Goal: Communication & Community: Answer question/provide support

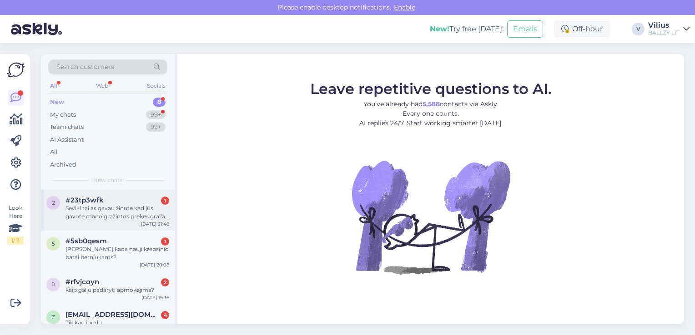
click at [125, 218] on div "Seviki tai as gavau žinute kad jūs gavote mano gražintos prekes graža ir aš ner…" at bounding box center [117, 213] width 104 height 16
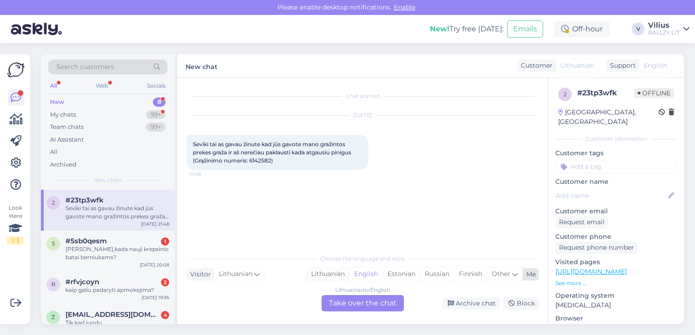
click at [323, 279] on div "Lithuanian" at bounding box center [327, 275] width 43 height 14
click at [357, 308] on div "Lithuanian to Lithuanian Take over the chat" at bounding box center [362, 303] width 82 height 16
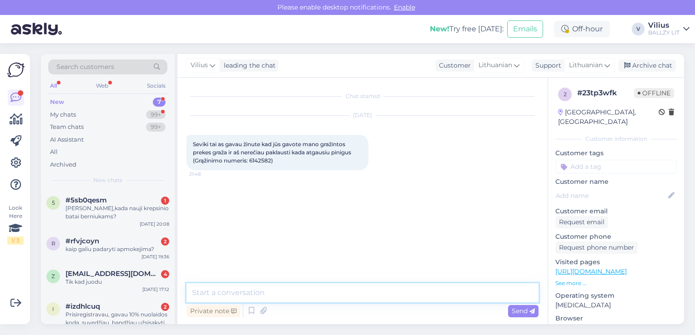
click at [326, 289] on textarea at bounding box center [362, 293] width 352 height 19
paste textarea "[URL][DOMAIN_NAME]"
type textarea "Laba diena, informaciją rasite čia: [URL][DOMAIN_NAME]"
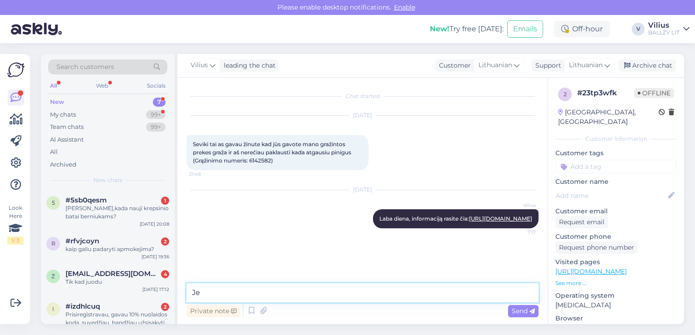
type textarea "J"
paste textarea "Kada gausiu grąžinamą sumą už grąžintą prekę? Jūsų grąžinimo apdorojimas gali u…"
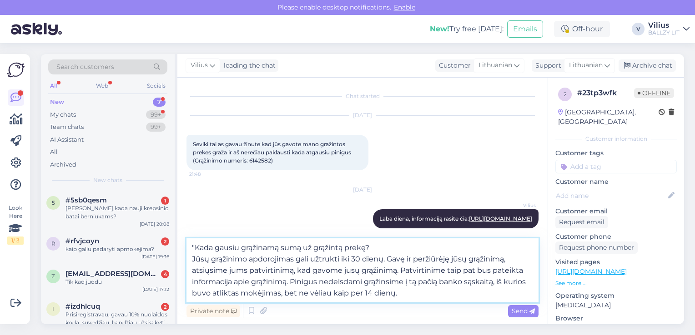
type textarea ""Kada gausiu grąžinamą sumą už grąžintą prekę? Jūsų grąžinimo apdorojimas gali …"
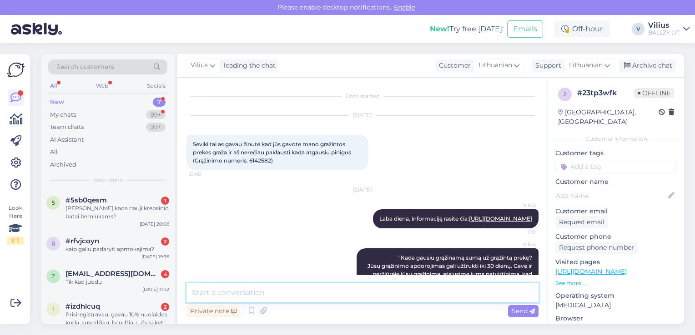
scroll to position [60, 0]
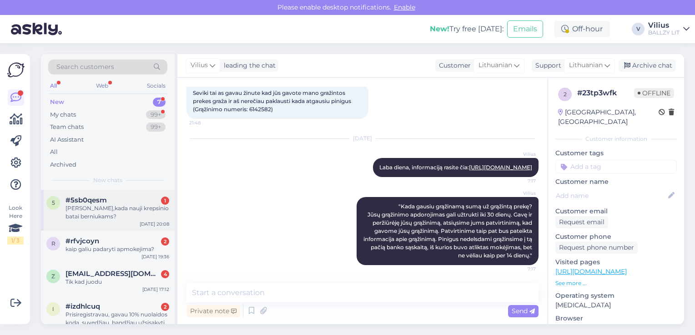
click at [88, 213] on div "[PERSON_NAME],kada nauji krepsinio batai berniukams?" at bounding box center [117, 213] width 104 height 16
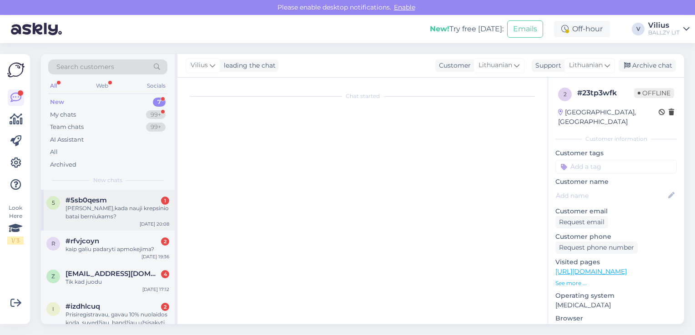
scroll to position [0, 0]
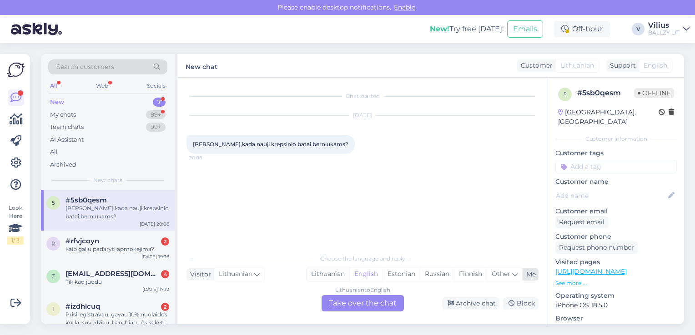
click at [329, 274] on div "Lithuanian" at bounding box center [327, 275] width 43 height 14
click at [361, 299] on div "Lithuanian to Lithuanian Take over the chat" at bounding box center [362, 303] width 82 height 16
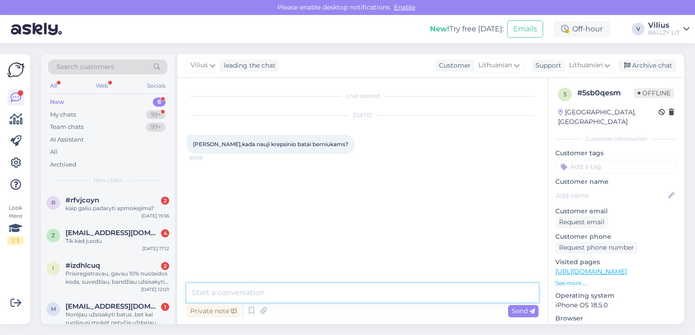
click at [296, 289] on textarea at bounding box center [362, 293] width 352 height 19
type textarea "Laba diena, artėjant rugsėjui turėtų atsirasti ir naujų modelių."
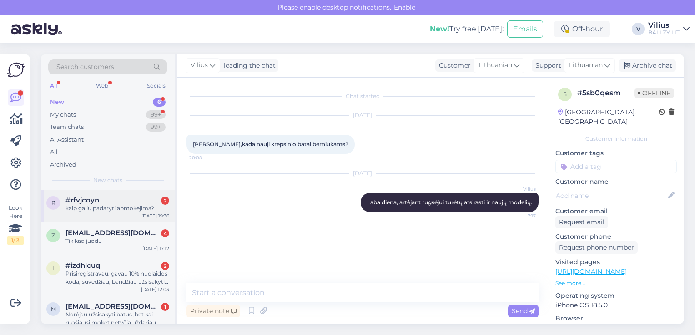
click at [105, 215] on div "r #rfvjcoyn 2 kaip galiu padaryti apmokejima? [DATE] 19:36" at bounding box center [108, 206] width 134 height 33
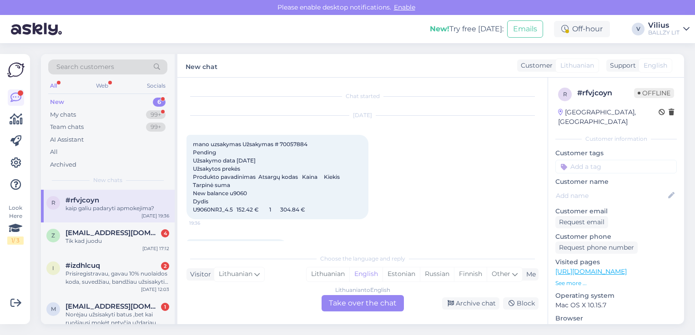
scroll to position [27, 0]
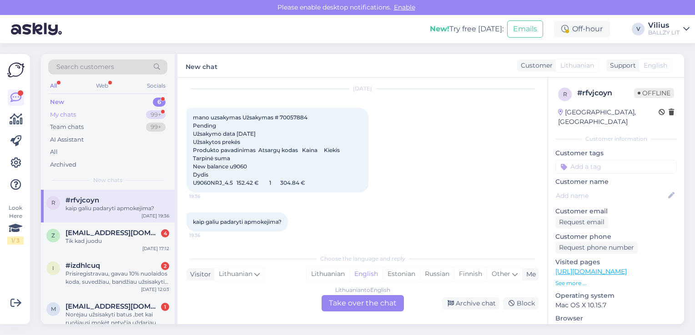
click at [77, 115] on div "My chats 99+" at bounding box center [107, 115] width 119 height 13
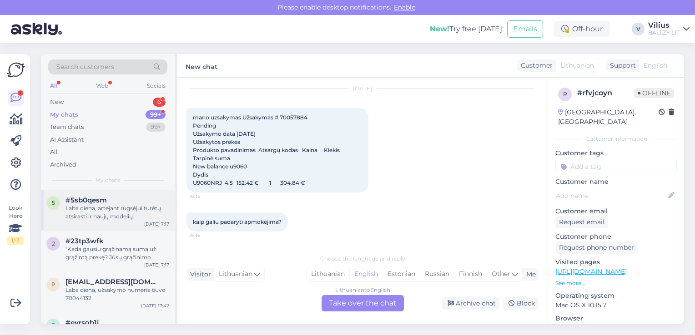
click at [107, 226] on div "5 #5sb0qesm Laba diena, artėjant rugsėjui turėtų atsirasti ir naujų modelių. [D…" at bounding box center [108, 210] width 134 height 41
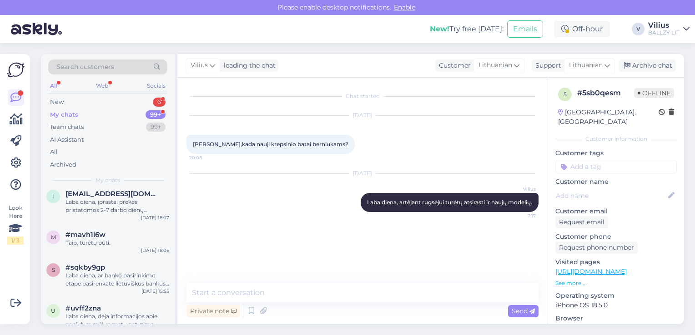
scroll to position [1964, 0]
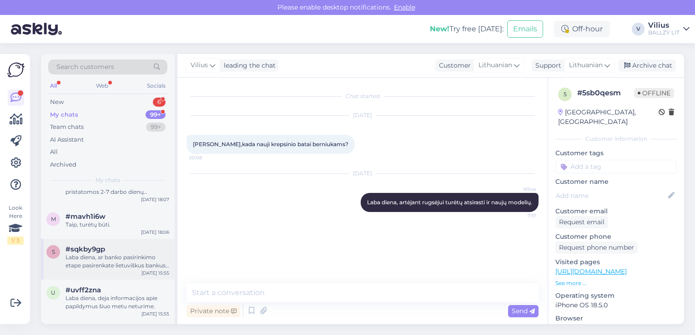
click at [144, 255] on div "Laba diena, ar banko pasirinkimo etape pasirenkate lietuviškus bankus? Pastebėj…" at bounding box center [117, 262] width 104 height 16
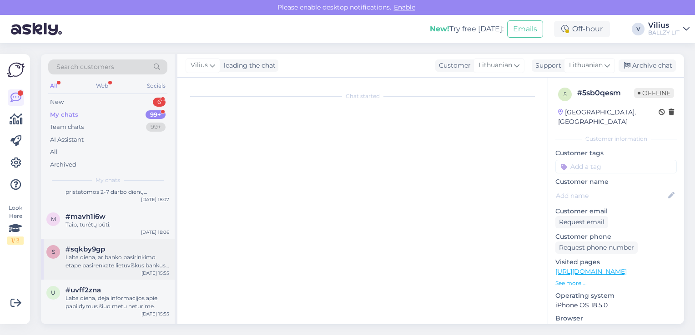
scroll to position [38, 0]
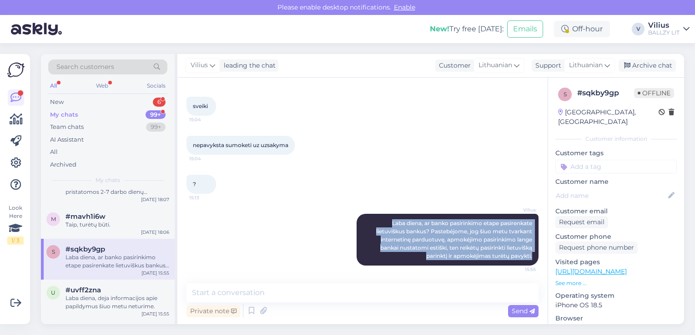
drag, startPoint x: 373, startPoint y: 223, endPoint x: 531, endPoint y: 262, distance: 162.8
click at [531, 262] on div "Chat started [DATE] sveiki 15:04 nepavyksta sumoketi uz uzsakyma 15:04 ? 15:13 …" at bounding box center [366, 181] width 360 height 189
copy span "Laba diena, ar banko pasirinkimo etape pasirenkate lietuviškus bankus? Pastebėj…"
click at [57, 101] on div "New" at bounding box center [57, 102] width 14 height 9
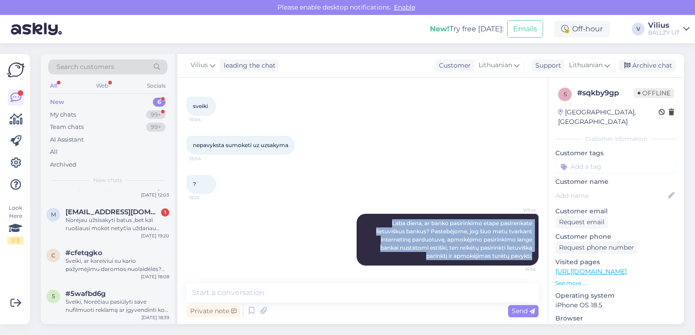
scroll to position [0, 0]
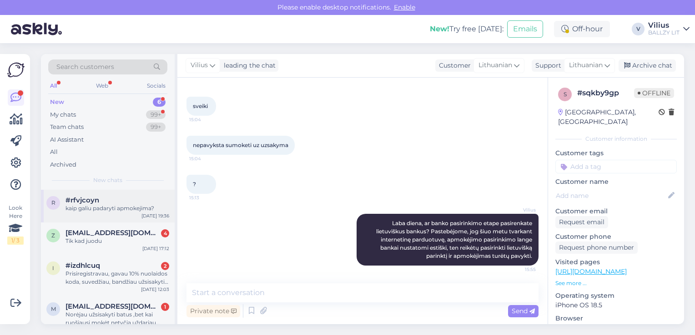
click at [105, 210] on div "kaip galiu padaryti apmokejima?" at bounding box center [117, 209] width 104 height 8
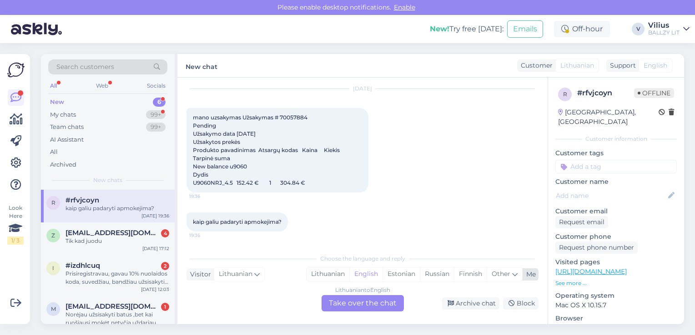
click at [311, 276] on div "Lithuanian" at bounding box center [327, 275] width 43 height 14
click at [353, 301] on div "Lithuanian to Lithuanian Take over the chat" at bounding box center [362, 303] width 82 height 16
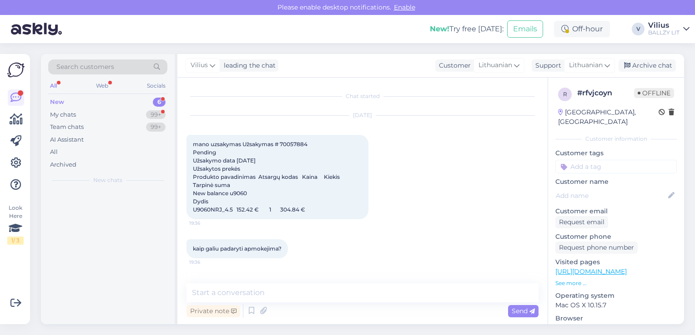
scroll to position [0, 0]
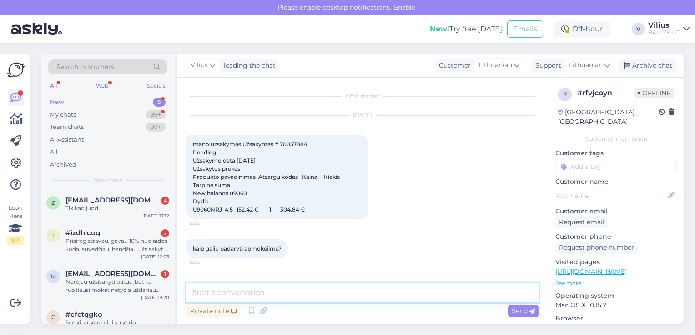
click at [337, 295] on textarea at bounding box center [362, 293] width 352 height 19
paste textarea "Laba diena, ar banko pasirinkimo etape pasirenkate lietuviškus bankus? Pastebėj…"
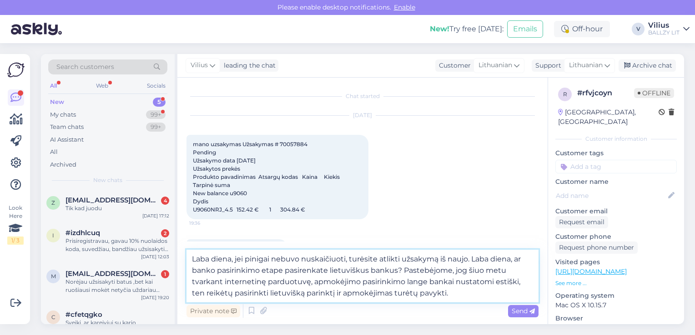
click at [521, 259] on textarea "Laba diena, jei pinigai nebuvo nuskaičiuoti, turėsite atlikti užsakymą iš naujo…" at bounding box center [362, 276] width 352 height 53
type textarea "Laba diena, jei pinigai nebuvo nuskaičiuoti, turėsite atlikti užsakymą iš naujo…"
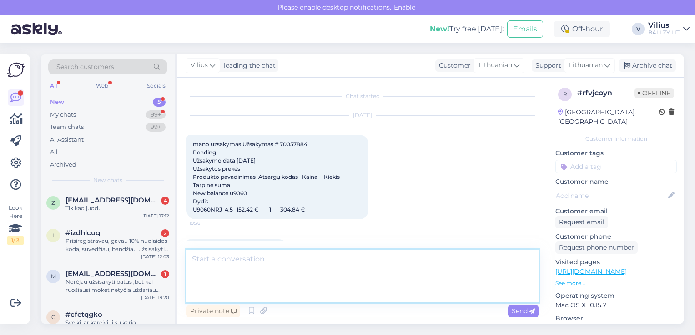
scroll to position [92, 0]
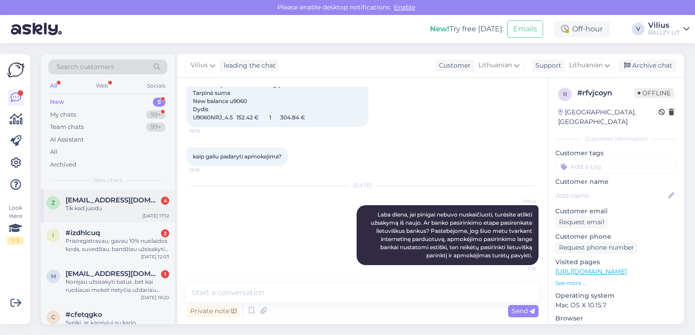
click at [98, 197] on span "[EMAIL_ADDRESS][DOMAIN_NAME]" at bounding box center [112, 200] width 95 height 8
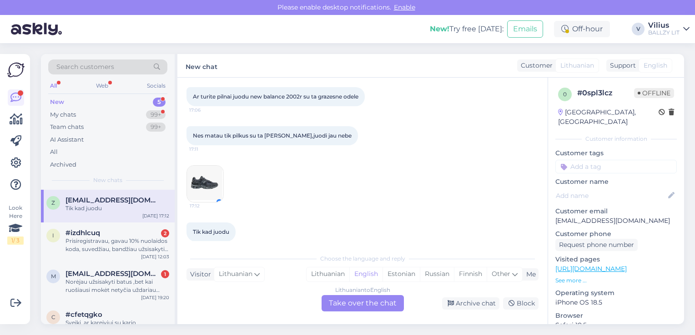
scroll to position [65, 0]
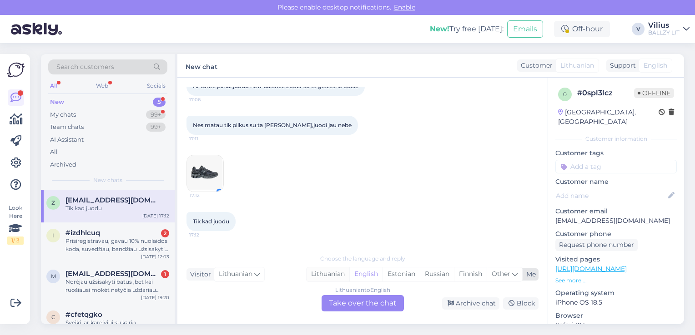
click at [330, 275] on div "Lithuanian" at bounding box center [327, 275] width 43 height 14
click at [355, 303] on div "Lithuanian to Lithuanian Take over the chat" at bounding box center [362, 303] width 82 height 16
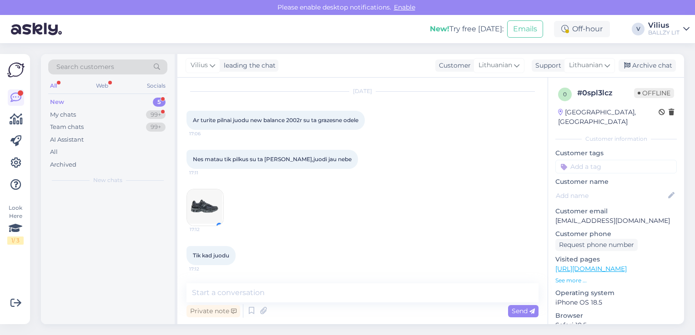
scroll to position [32, 0]
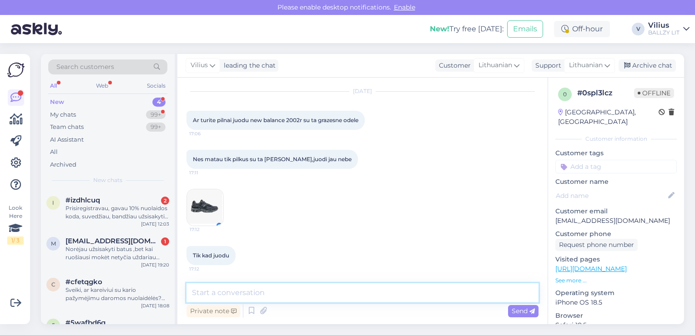
click at [264, 293] on textarea at bounding box center [362, 293] width 352 height 19
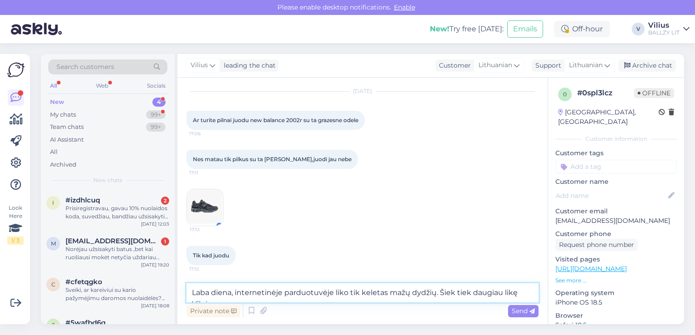
scroll to position [43, 0]
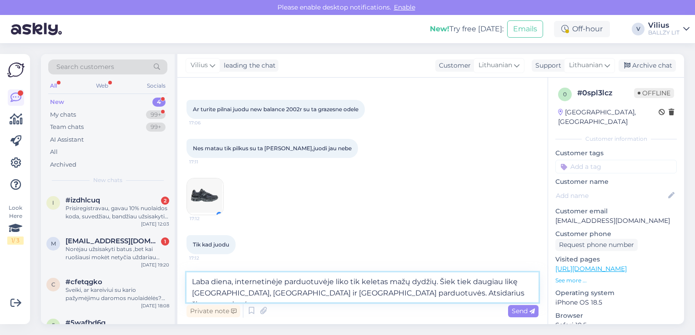
paste textarea "[URL][DOMAIN_NAME]"
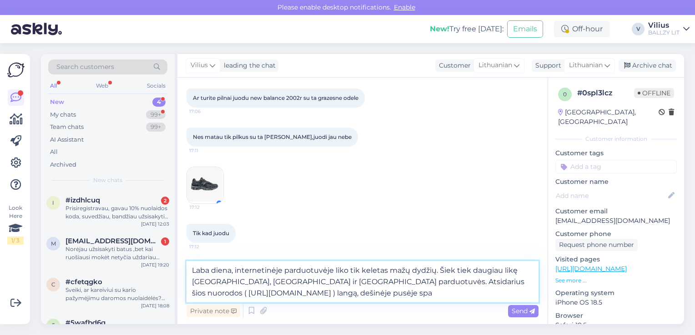
scroll to position [65, 0]
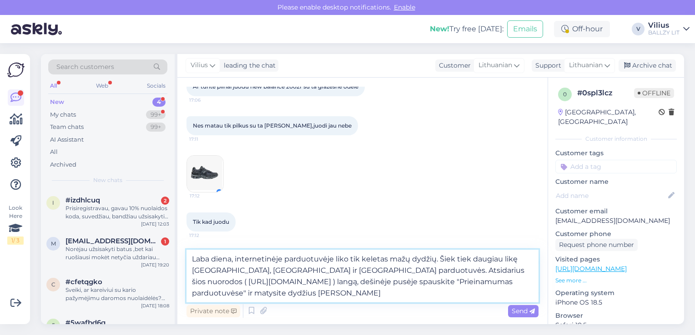
type textarea "Laba diena, internetinėje parduotuvėje liko tik keletas mažų dydžių. Šiek tiek …"
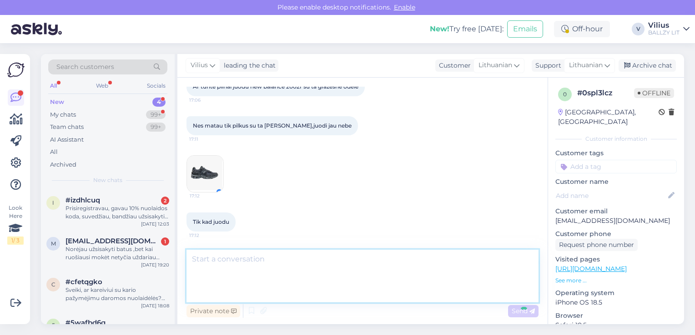
scroll to position [131, 0]
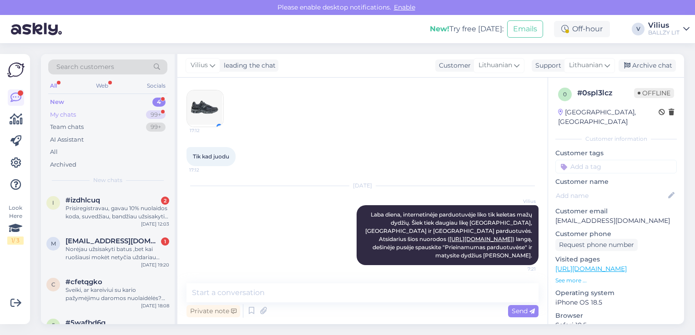
click at [98, 110] on div "My chats 99+" at bounding box center [107, 115] width 119 height 13
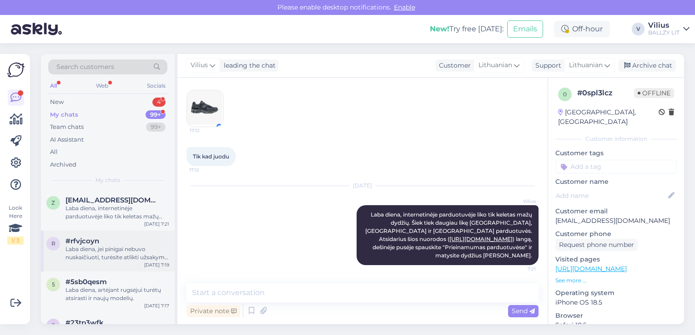
click at [126, 256] on div "Laba diena, jei pinigai nebuvo nuskaičiuoti, turėsite atlikti užsakymą iš naujo…" at bounding box center [117, 253] width 104 height 16
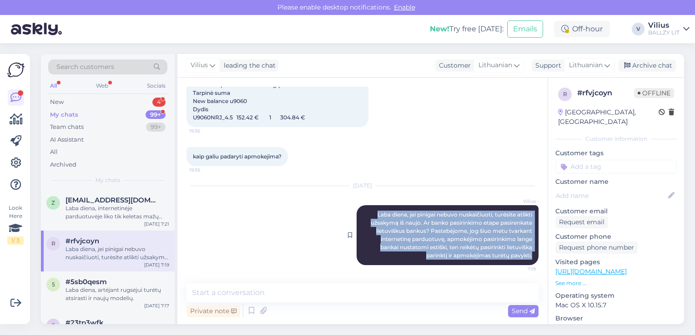
drag, startPoint x: 360, startPoint y: 212, endPoint x: 531, endPoint y: 254, distance: 175.6
click at [531, 254] on div "[PERSON_NAME] diena, jei pinigai nebuvo nuskaičiuoti, turėsite atlikti užsakymą…" at bounding box center [447, 235] width 182 height 60
copy span "Laba diena, jei pinigai nebuvo nuskaičiuoti, turėsite atlikti užsakymą iš naujo…"
click at [71, 99] on div "New 4" at bounding box center [107, 102] width 119 height 13
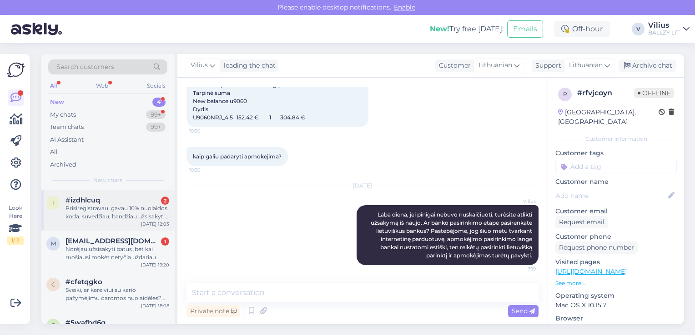
click at [110, 206] on div "Prisiregistravau, gavau 10% nuolaidos koda, suvedžiau, bandžiau užsisakyti atsi…" at bounding box center [117, 213] width 104 height 16
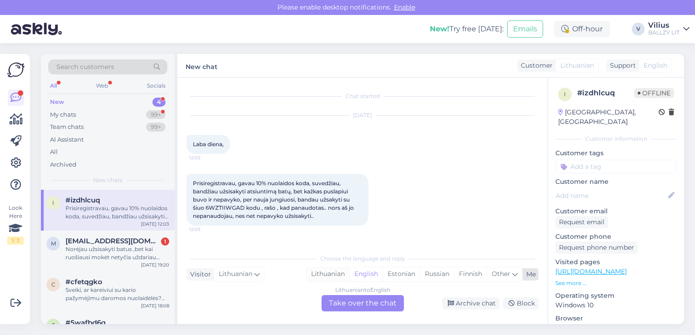
click at [328, 276] on div "Lithuanian" at bounding box center [327, 275] width 43 height 14
click at [359, 314] on div "Chat started [DATE] Laba diena, 12:02 Prisiregistravau, gavau 10% nuolaidos kod…" at bounding box center [362, 201] width 370 height 247
click at [347, 305] on div "Lithuanian to Lithuanian Take over the chat" at bounding box center [362, 303] width 82 height 16
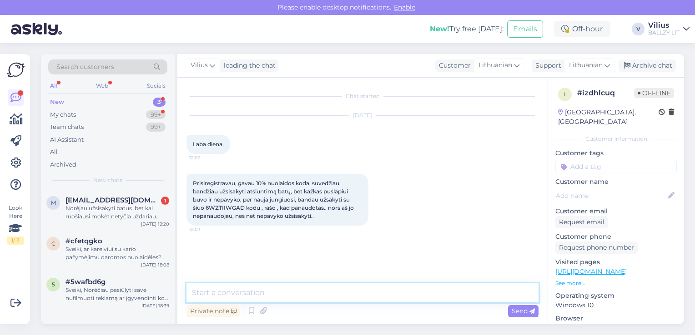
click at [312, 295] on textarea at bounding box center [362, 293] width 352 height 19
paste textarea "Laba diena, jei pinigai nebuvo nuskaičiuoti, turėsite atlikti užsakymą iš naujo…"
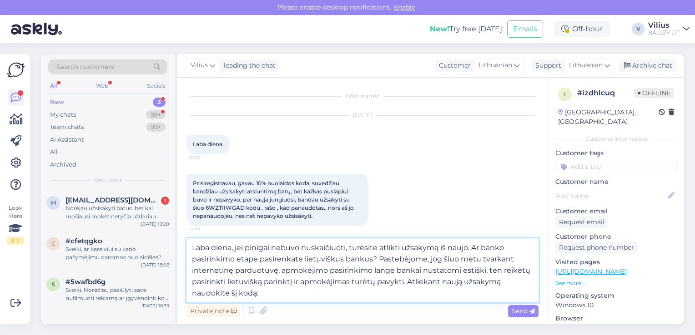
paste textarea "KLIENT10-QO8OY150"
type textarea "Laba diena, jei pinigai nebuvo nuskaičiuoti, turėsite atlikti užsakymą iš naujo…"
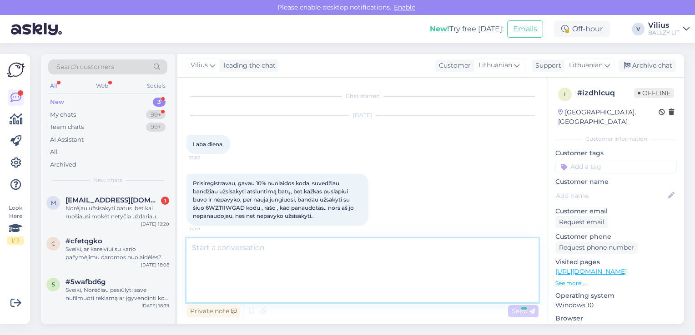
scroll to position [67, 0]
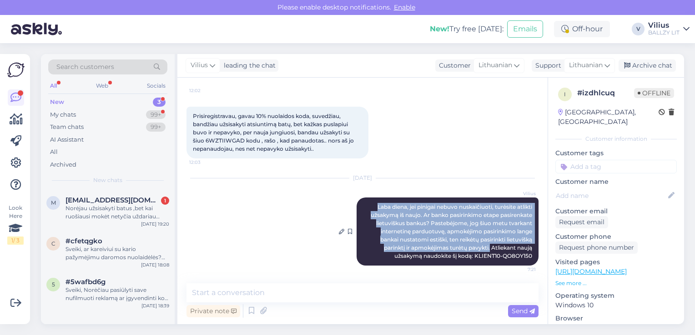
drag, startPoint x: 365, startPoint y: 206, endPoint x: 482, endPoint y: 245, distance: 122.6
click at [482, 245] on div "[PERSON_NAME] diena, jei pinigai nebuvo nuskaičiuoti, turėsite atlikti užsakymą…" at bounding box center [447, 232] width 182 height 68
copy span "Laba diena, jei pinigai nebuvo nuskaičiuoti, turėsite atlikti užsakymą iš naujo…"
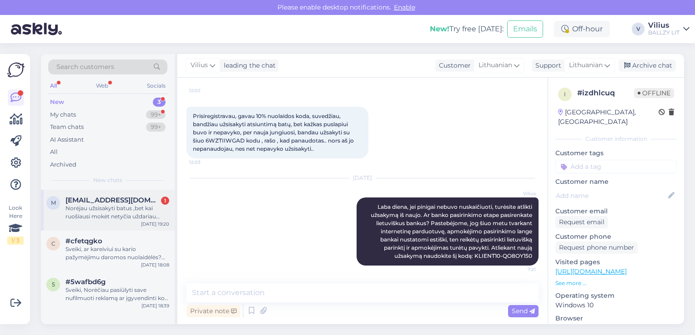
click at [86, 211] on div "Norėjau užsisakyti batus ,bet kai ruošiausi mokėt netyčia uždariau langa ir dab…" at bounding box center [117, 213] width 104 height 16
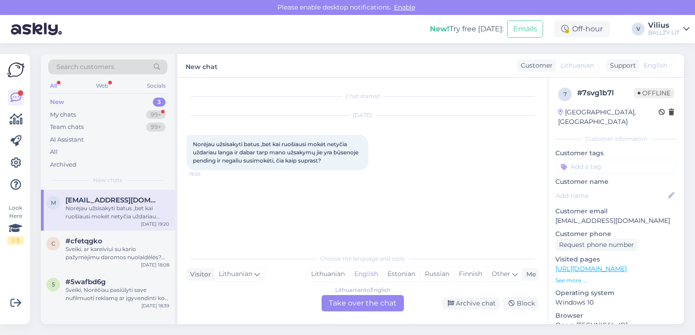
scroll to position [0, 0]
click at [329, 269] on div "Lithuanian" at bounding box center [327, 275] width 43 height 14
click at [348, 297] on div "Lithuanian to Lithuanian Take over the chat" at bounding box center [362, 303] width 82 height 16
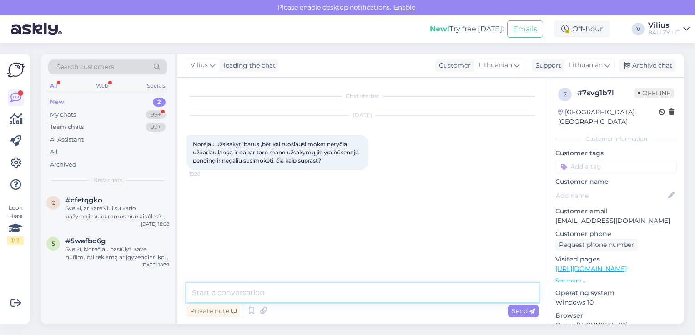
click at [329, 295] on textarea at bounding box center [362, 293] width 352 height 19
type textarea "Laba diena, užsakymas nebuvo patvirtintas, tad reikės jį atlikti iš naujo."
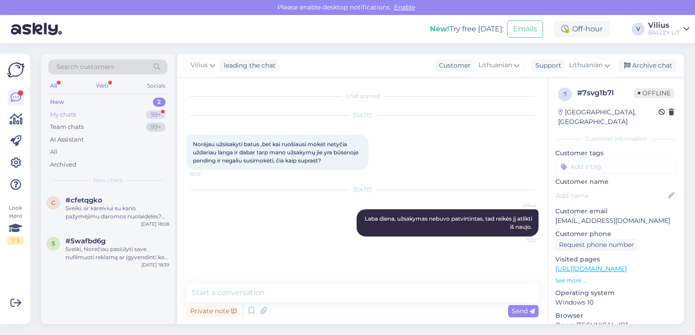
click at [80, 112] on div "My chats 99+" at bounding box center [107, 115] width 119 height 13
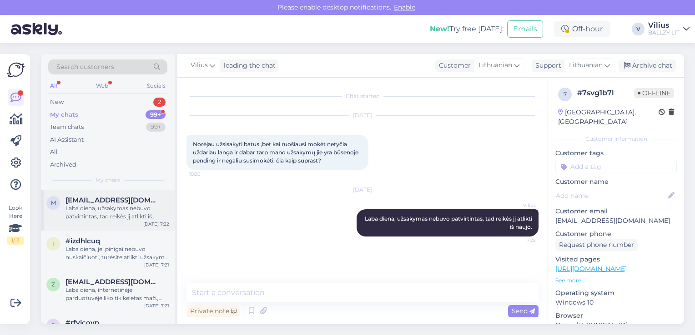
click at [103, 199] on span "[EMAIL_ADDRESS][DOMAIN_NAME]" at bounding box center [112, 200] width 95 height 8
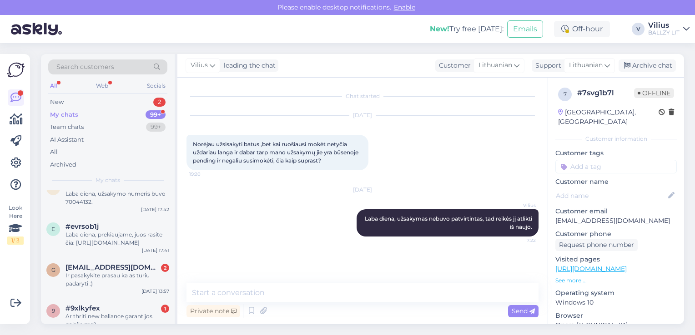
scroll to position [273, 0]
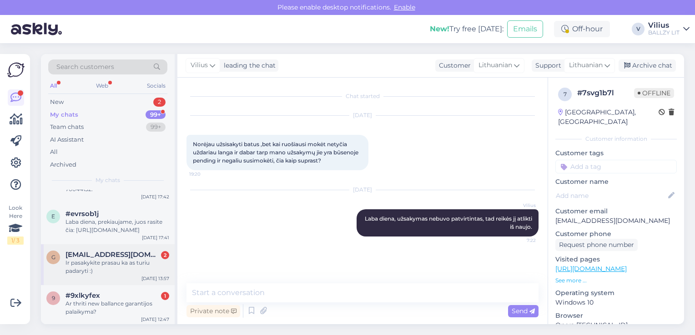
click at [123, 263] on div "Ir pasakykite prasau ka as turiu padaryti :)" at bounding box center [117, 267] width 104 height 16
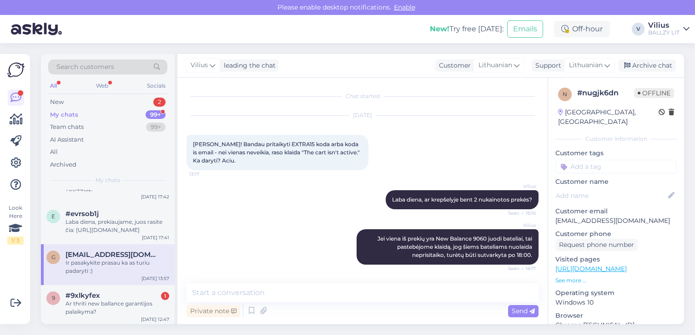
scroll to position [2102, 0]
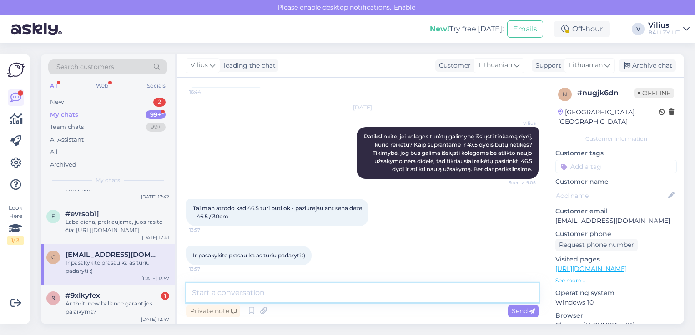
click at [247, 288] on textarea at bounding box center [362, 293] width 352 height 19
type textarea "Laba diena, paprasčiausia būtų"
